Goal: Check status: Check status

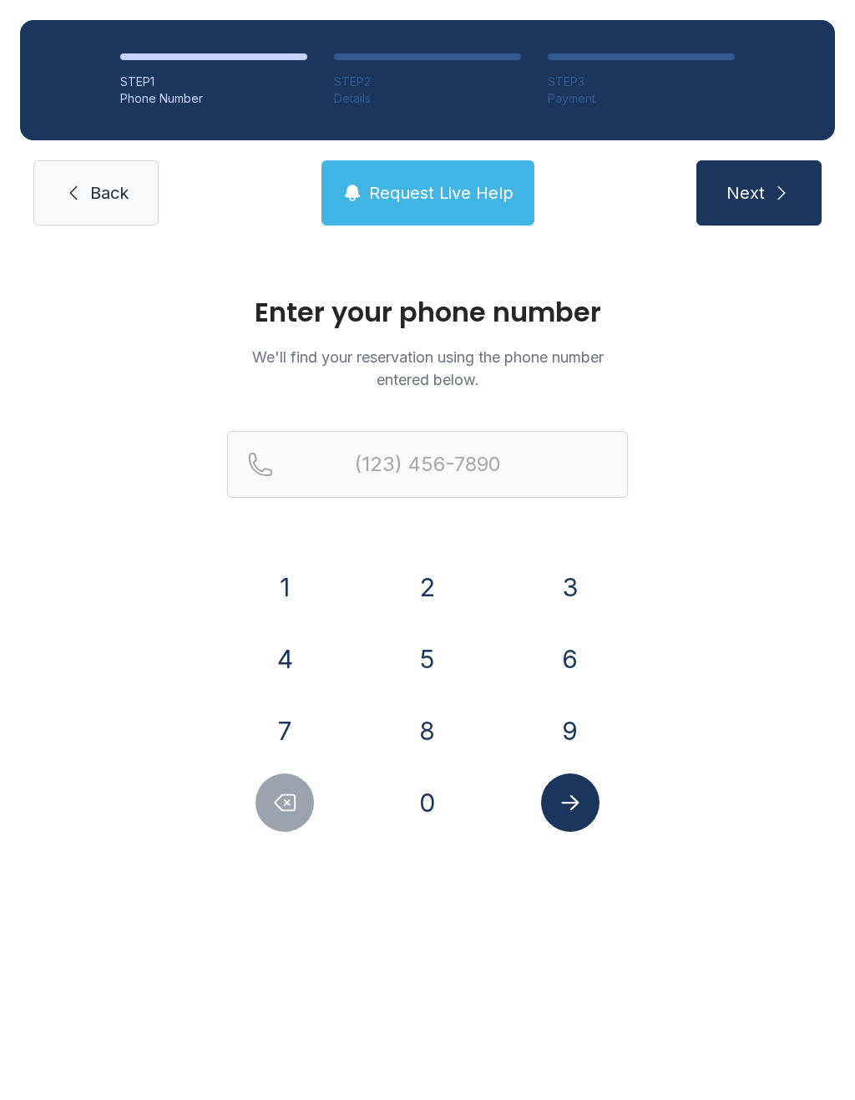
click at [566, 739] on button "9" at bounding box center [570, 731] width 58 height 58
click at [552, 601] on button "3" at bounding box center [570, 587] width 58 height 58
click at [288, 581] on button "1" at bounding box center [285, 587] width 58 height 58
click at [426, 666] on button "5" at bounding box center [427, 659] width 58 height 58
click at [436, 733] on button "8" at bounding box center [427, 731] width 58 height 58
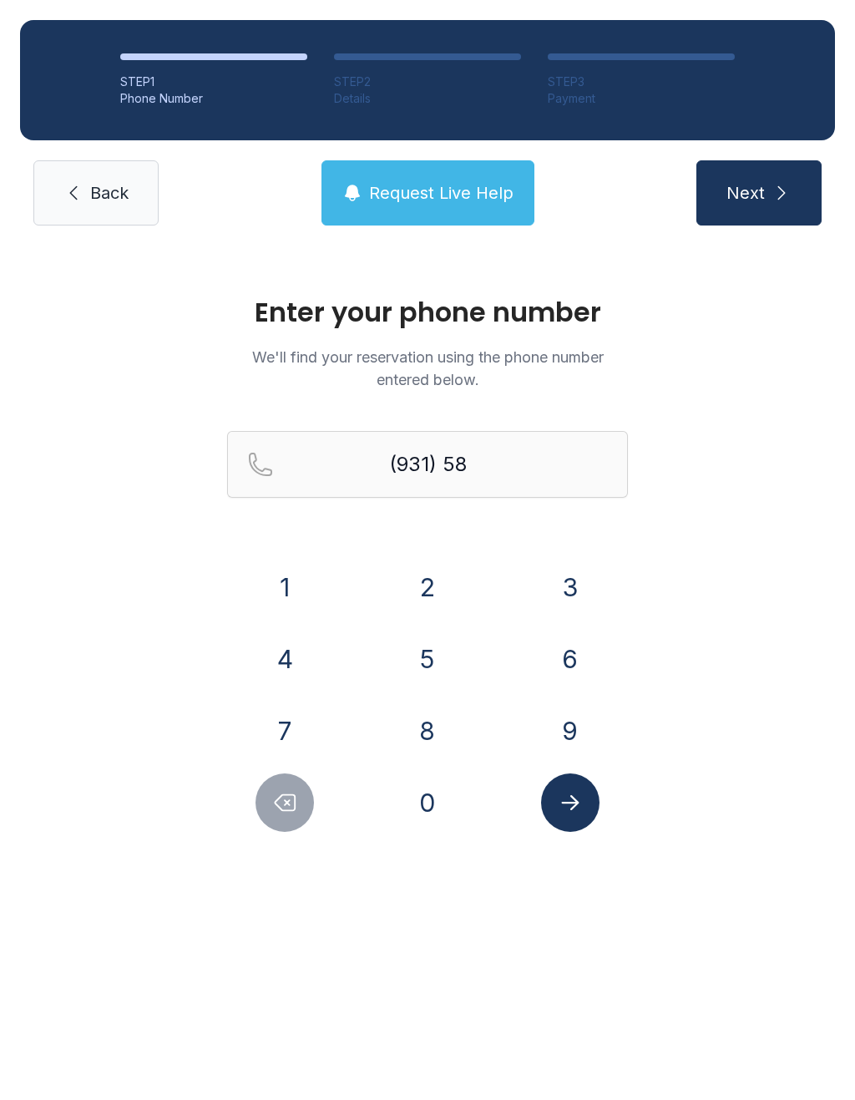
click at [428, 817] on button "0" at bounding box center [427, 802] width 58 height 58
click at [420, 647] on button "5" at bounding box center [427, 659] width 58 height 58
click at [541, 591] on button "3" at bounding box center [570, 587] width 58 height 58
click at [434, 577] on button "2" at bounding box center [427, 587] width 58 height 58
click at [272, 602] on button "1" at bounding box center [285, 587] width 58 height 58
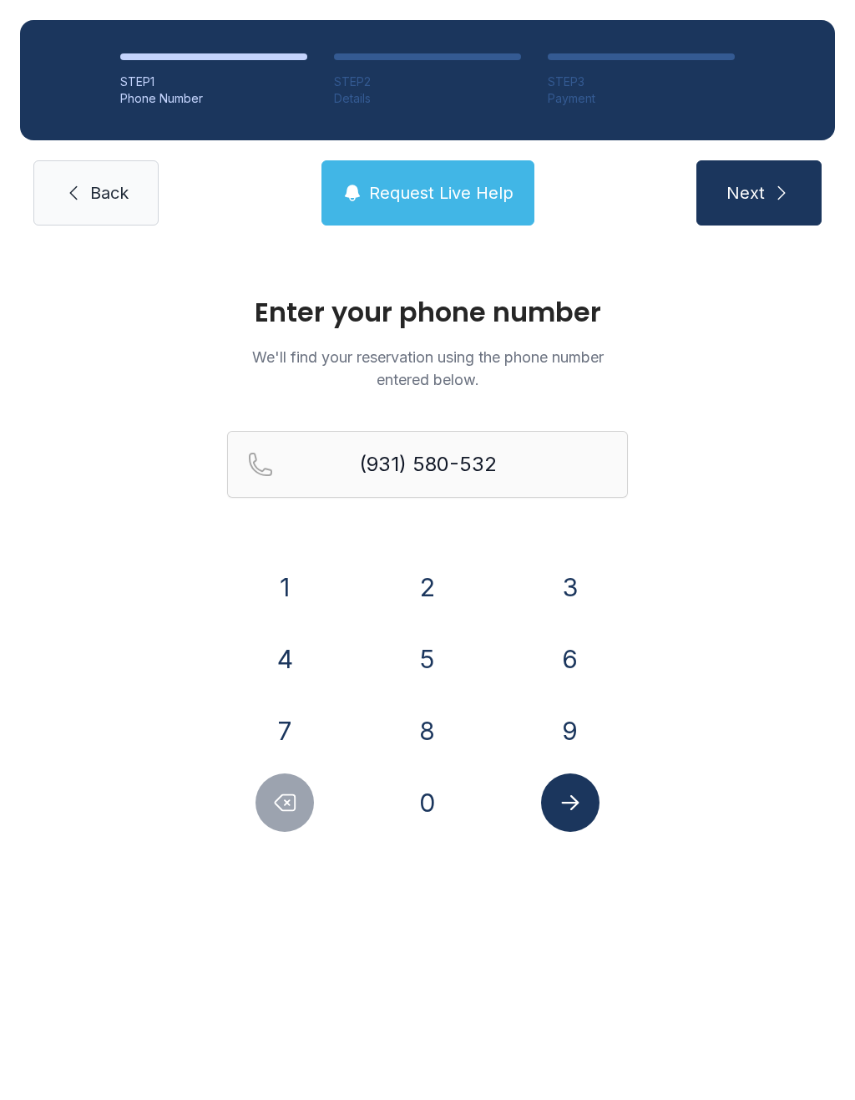
type input "[PHONE_NUMBER]"
click at [575, 802] on icon "Submit lookup form" at bounding box center [570, 802] width 18 height 15
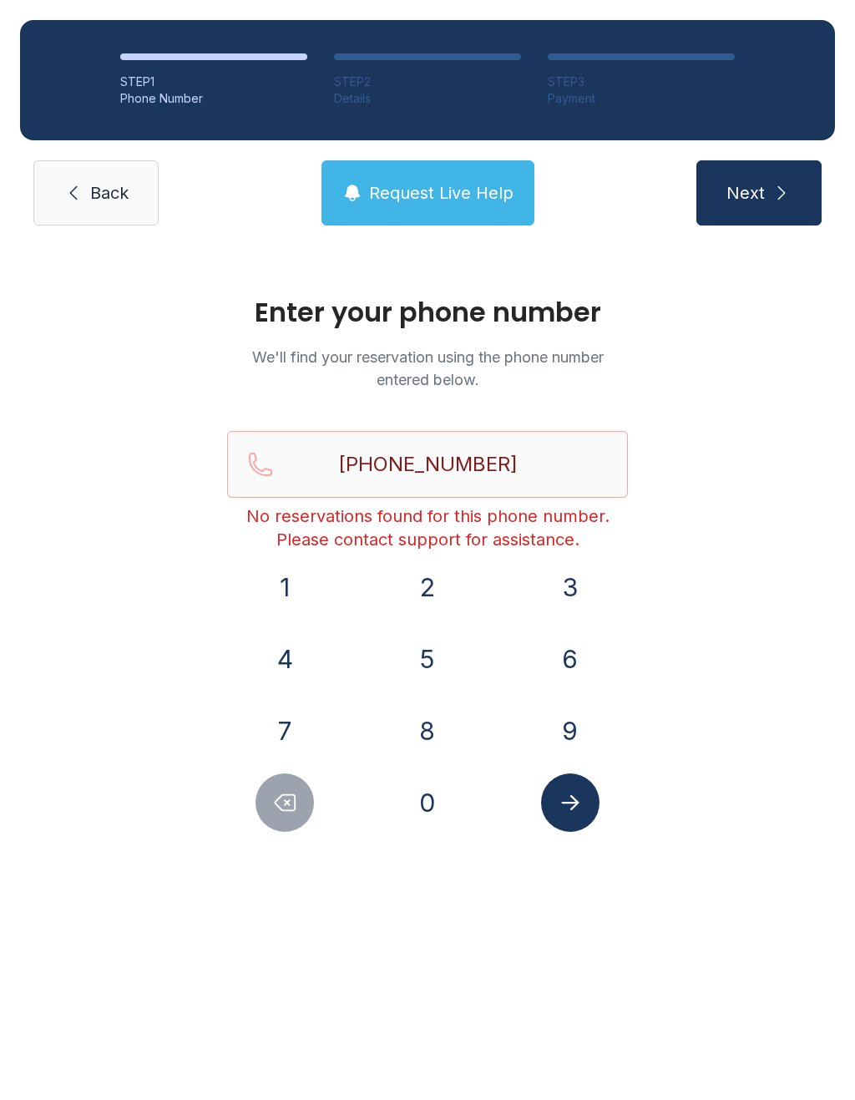
click at [109, 183] on span "Back" at bounding box center [109, 192] width 38 height 23
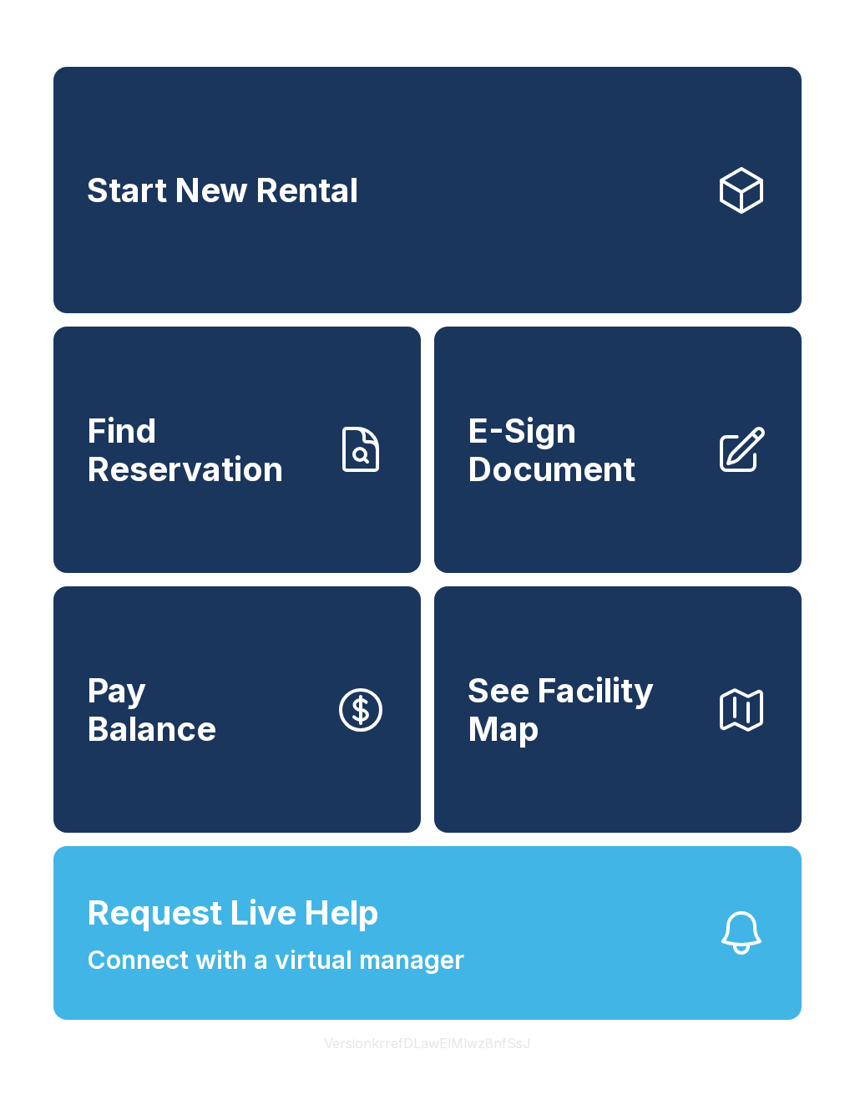
click at [301, 938] on span "Request Live Help" at bounding box center [233, 913] width 292 height 50
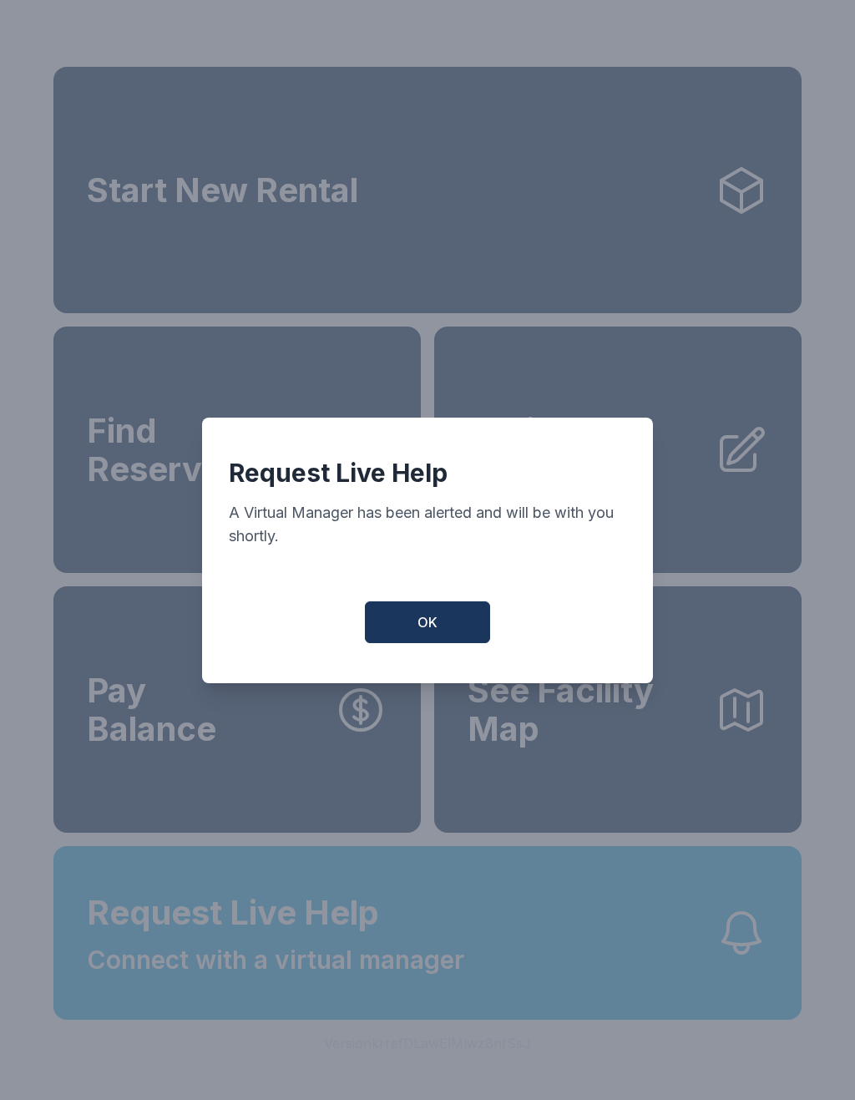
click at [429, 643] on button "OK" at bounding box center [427, 622] width 125 height 42
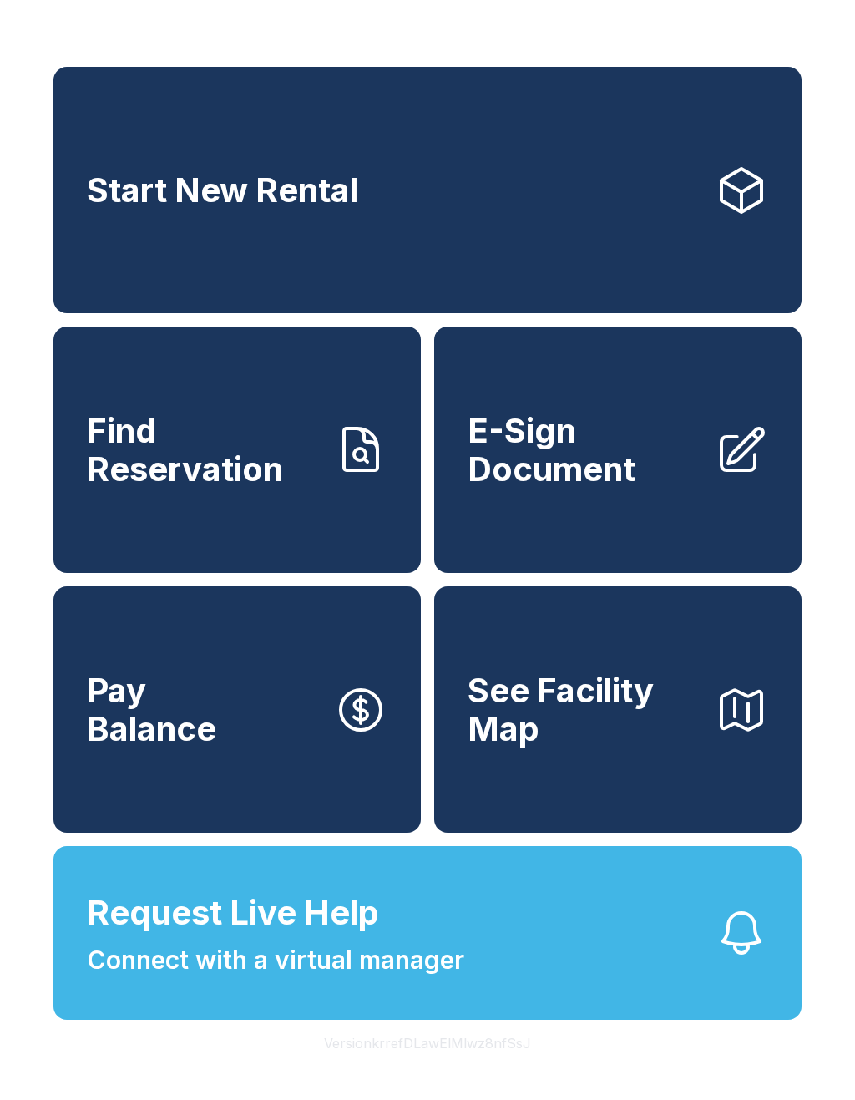
click at [380, 979] on span "Request Live Help Connect with a virtual manager" at bounding box center [276, 933] width 378 height 91
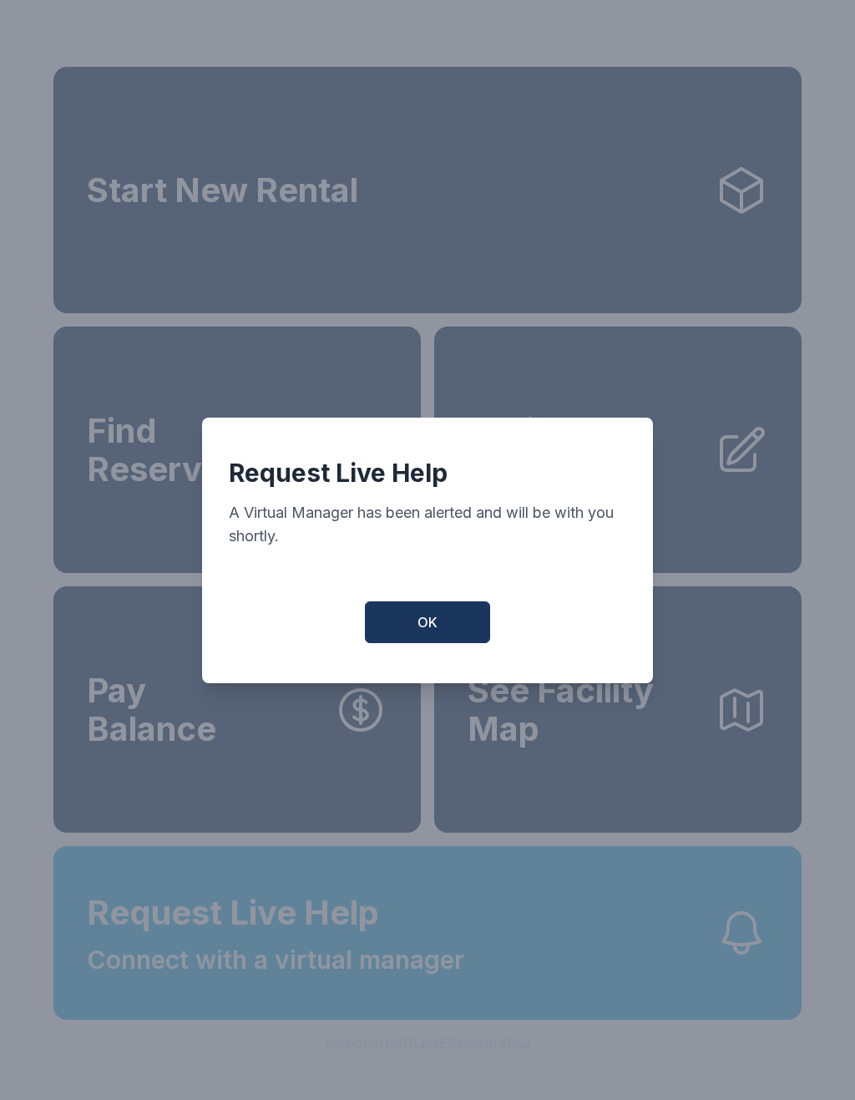
click at [428, 627] on span "OK" at bounding box center [428, 622] width 20 height 20
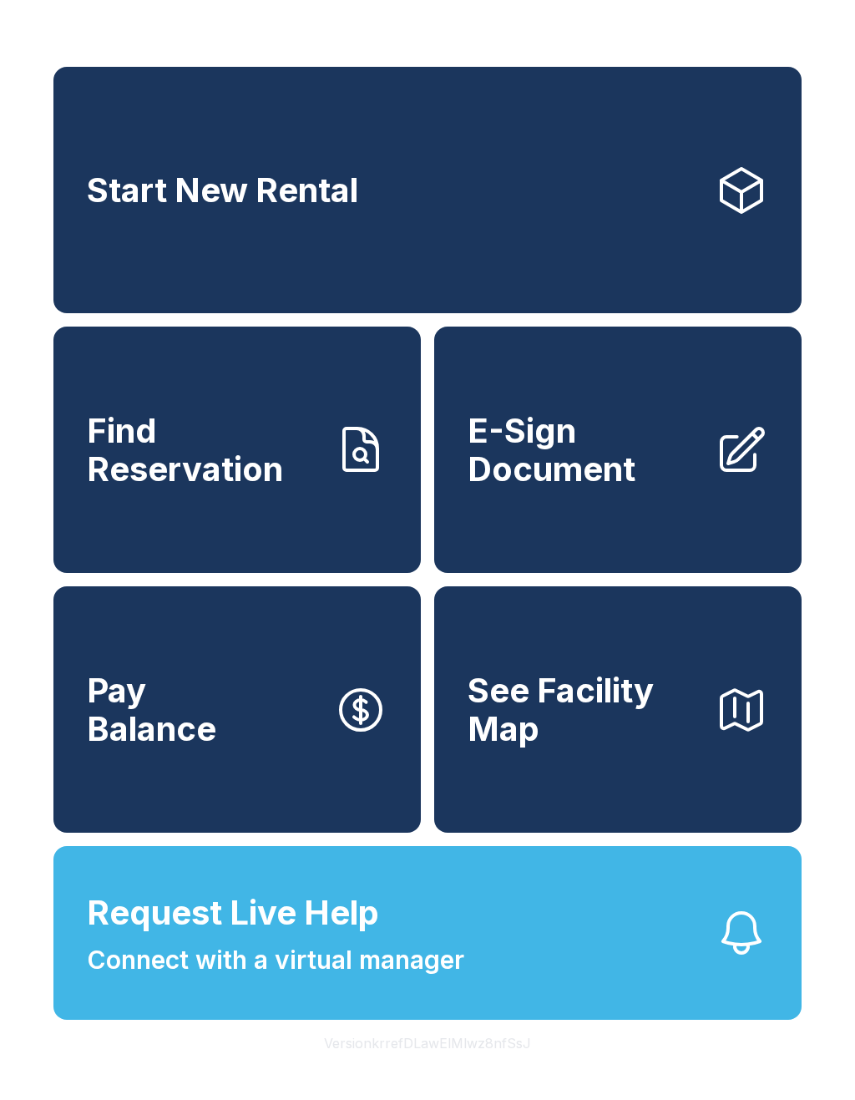
click at [272, 979] on span "Request Live Help Connect with a virtual manager" at bounding box center [276, 933] width 378 height 91
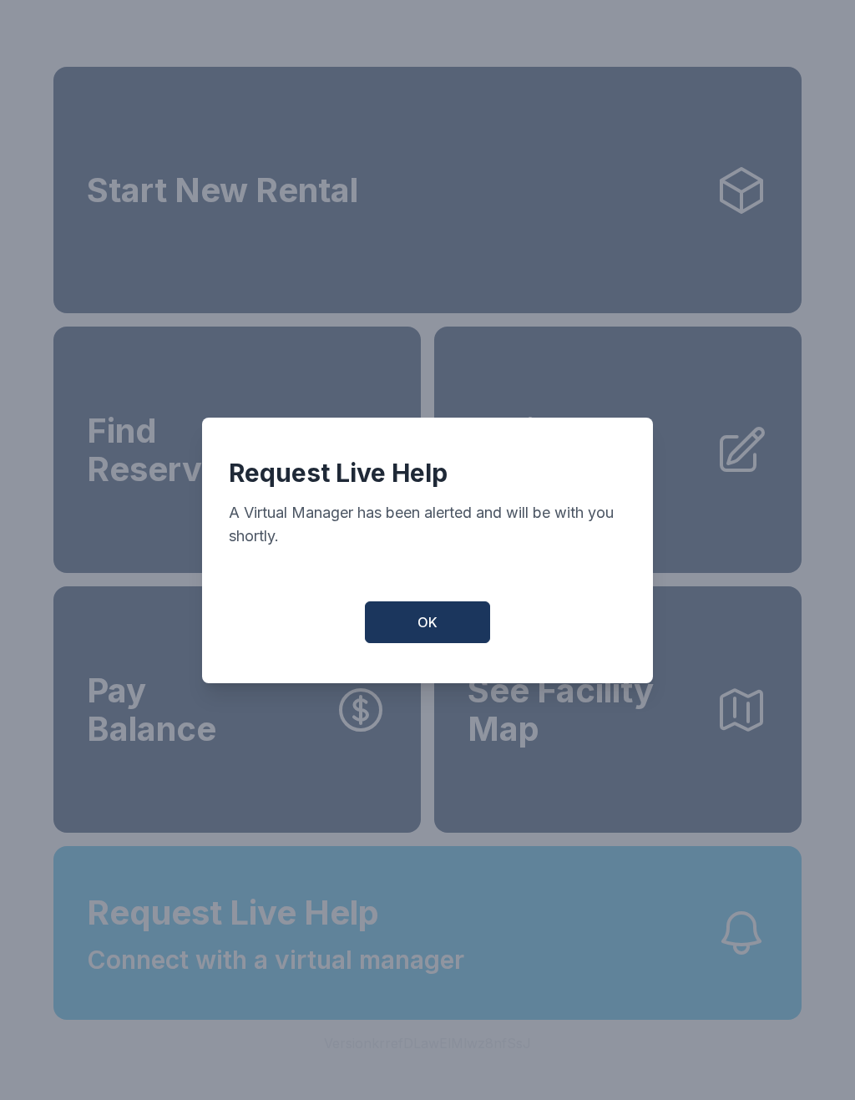
click at [405, 643] on button "OK" at bounding box center [427, 622] width 125 height 42
